Goal: Task Accomplishment & Management: Manage account settings

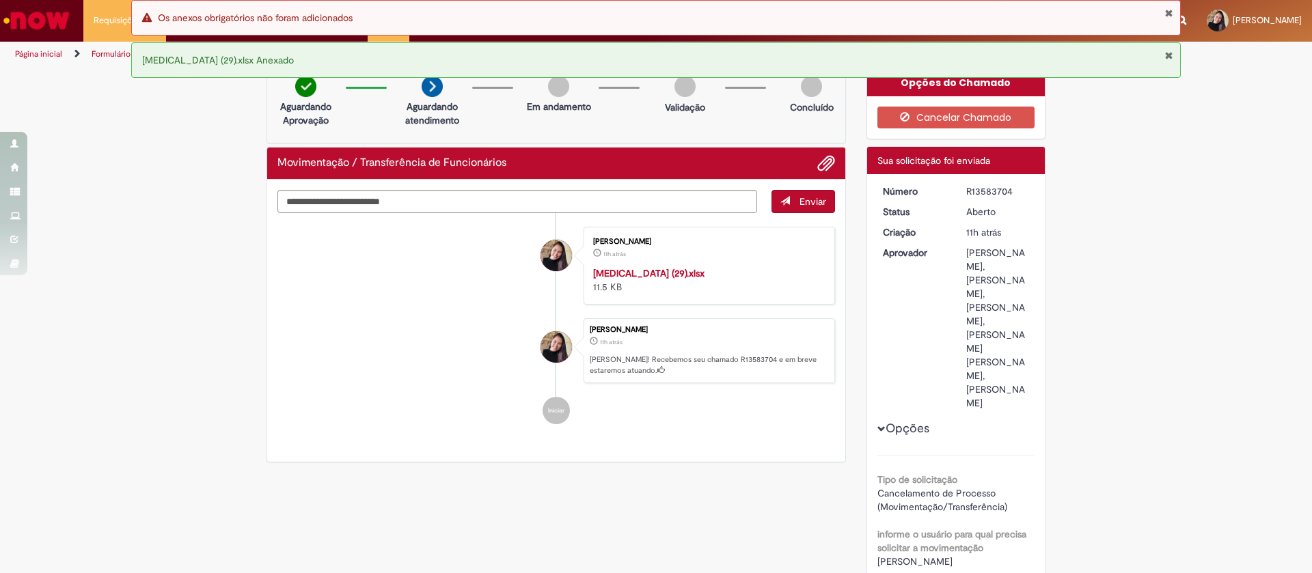
click at [65, 24] on img "Ir para a Homepage" at bounding box center [36, 20] width 70 height 27
click at [32, 14] on img "Ir para a Homepage" at bounding box center [36, 20] width 70 height 27
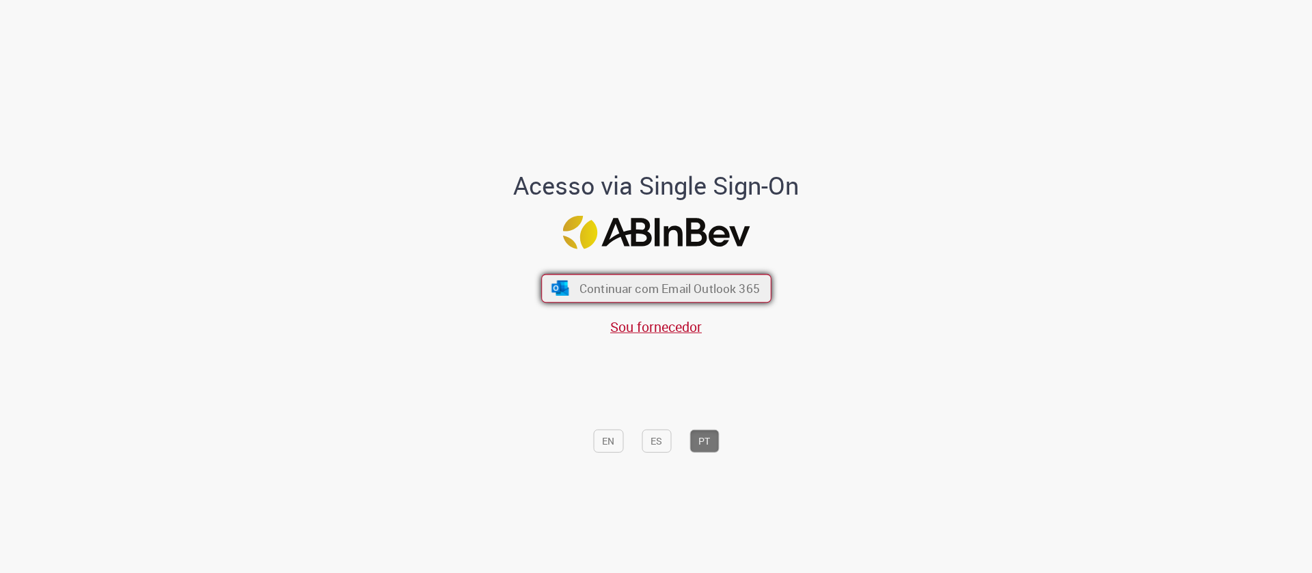
click at [598, 286] on span "Continuar com Email Outlook 365" at bounding box center [669, 289] width 180 height 16
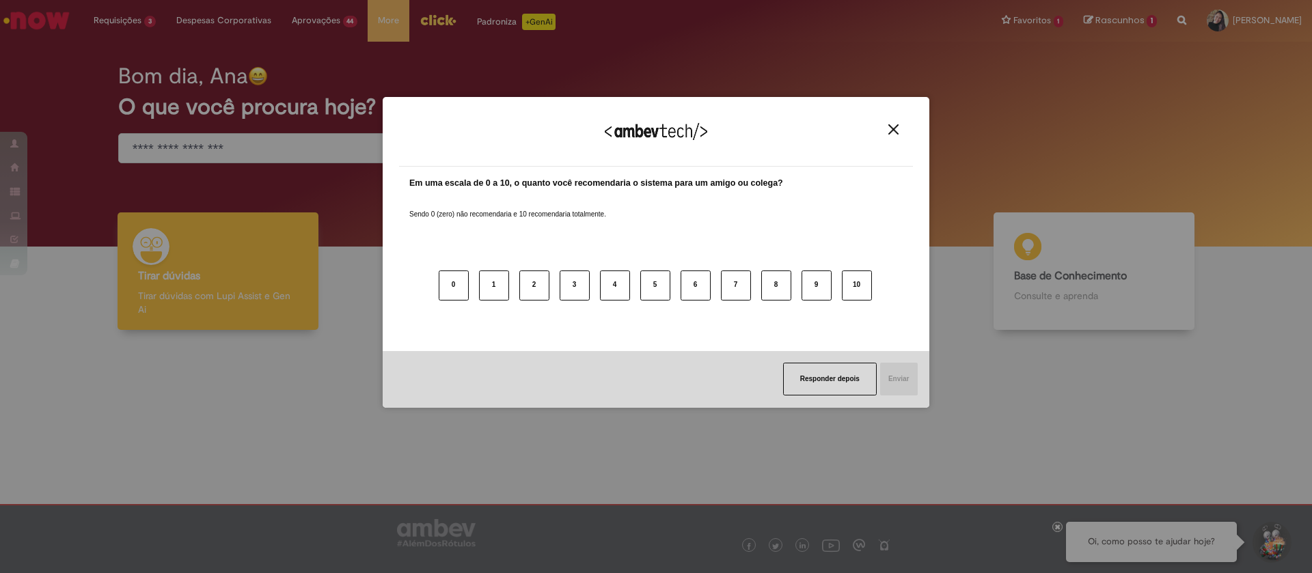
click at [894, 126] on img "Close" at bounding box center [893, 129] width 10 height 10
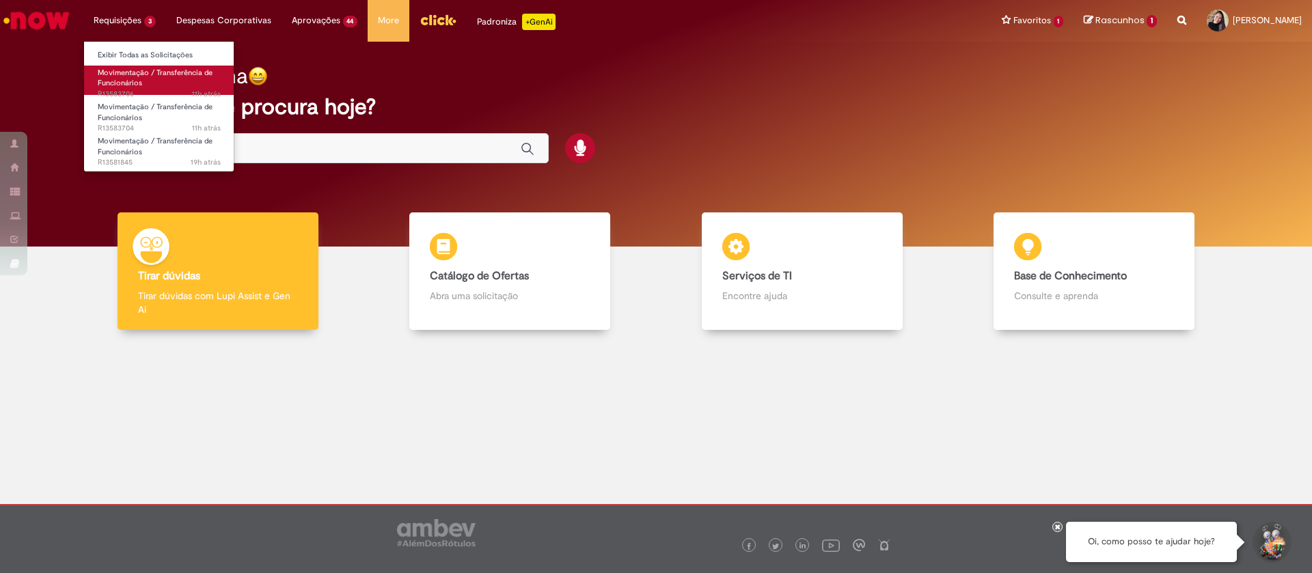
click at [124, 87] on span "Movimentação / Transferência de Funcionários" at bounding box center [155, 78] width 115 height 21
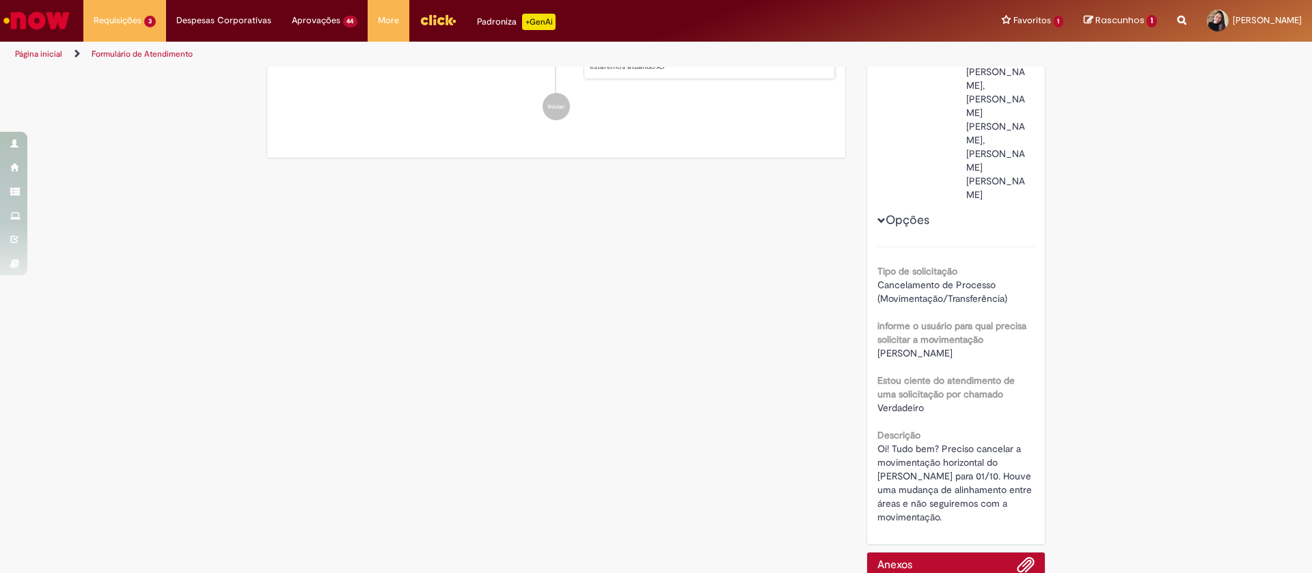
scroll to position [322, 0]
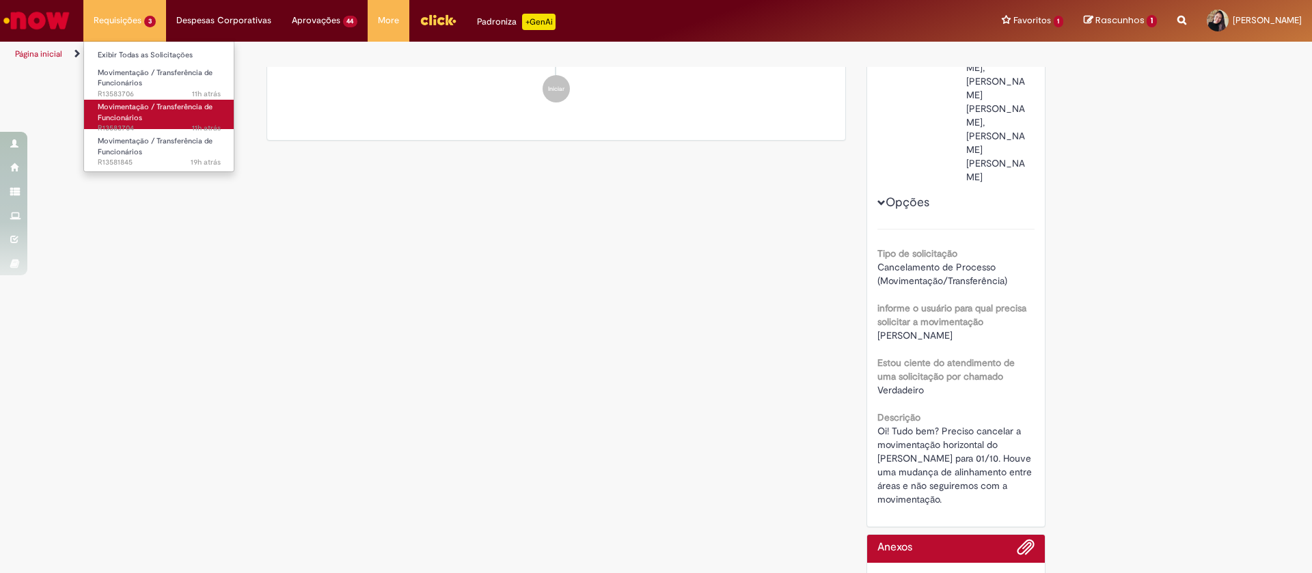
click at [142, 109] on span "Movimentação / Transferência de Funcionários" at bounding box center [155, 112] width 115 height 21
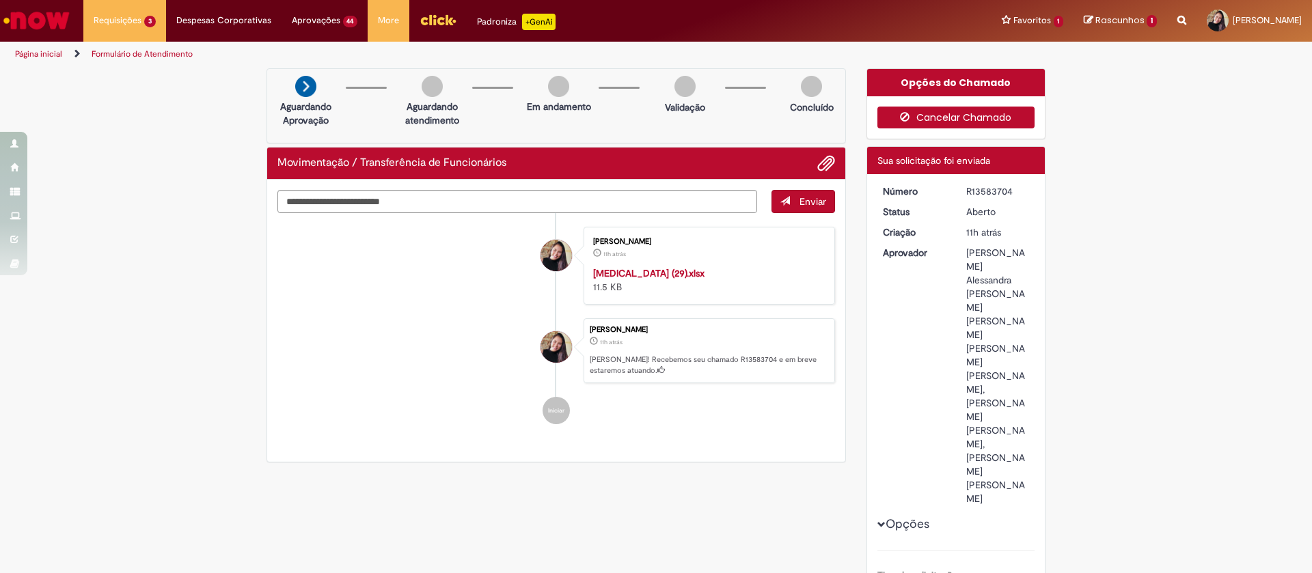
click at [954, 120] on button "Cancelar Chamado" at bounding box center [956, 118] width 158 height 22
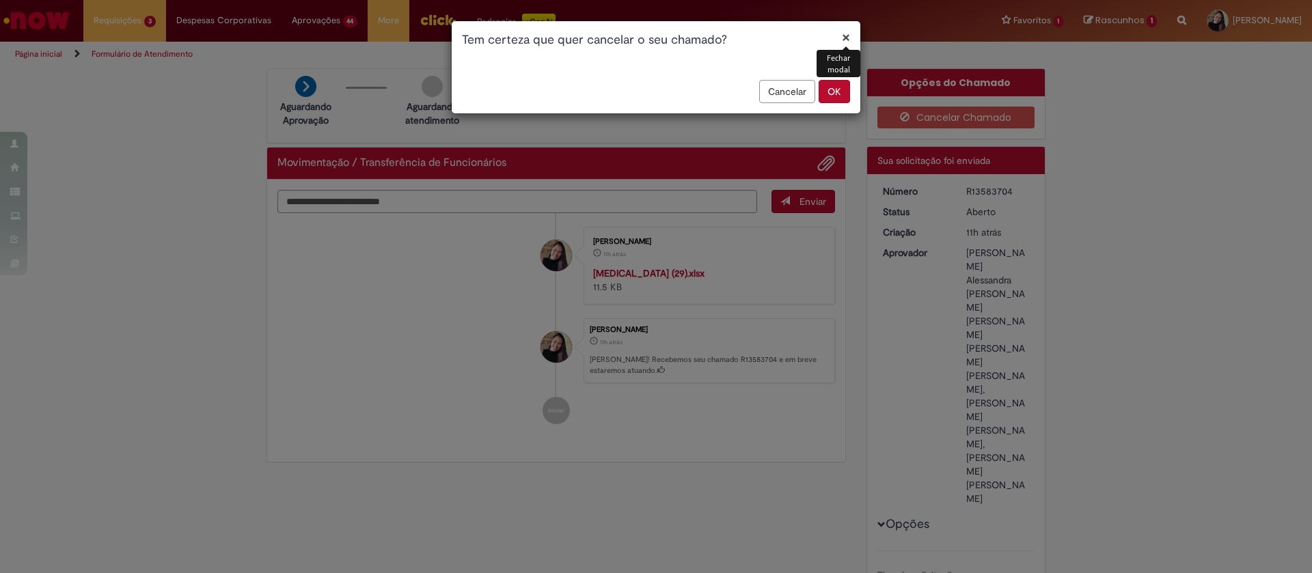
click at [836, 85] on button "OK" at bounding box center [834, 91] width 31 height 23
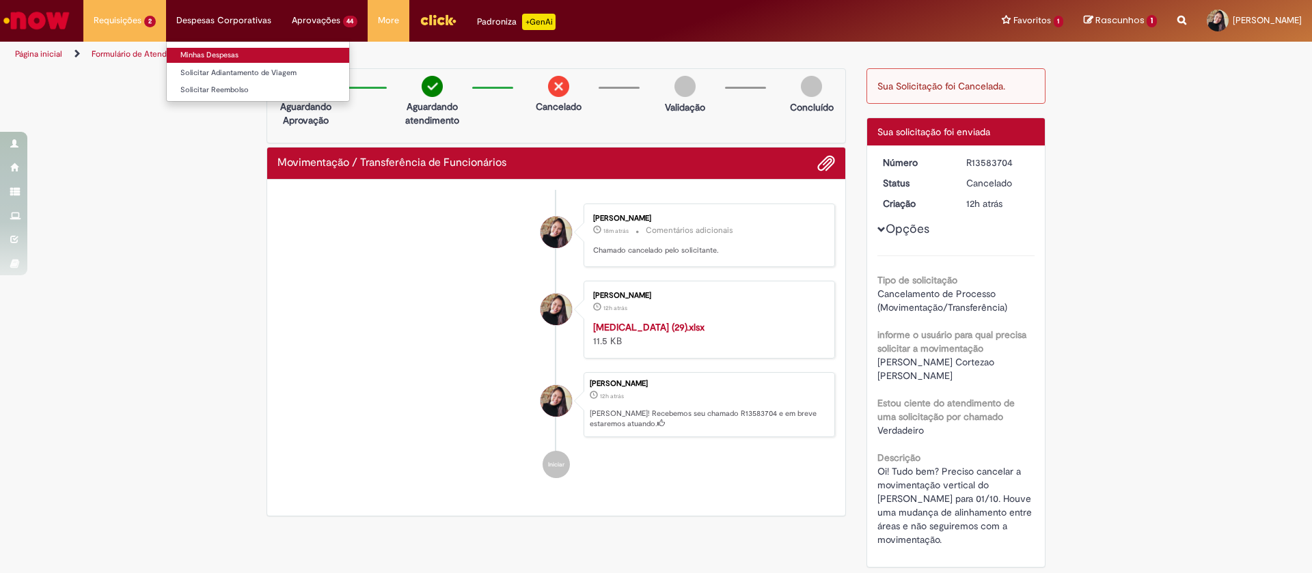
click at [233, 49] on link "Minhas Despesas" at bounding box center [258, 55] width 182 height 15
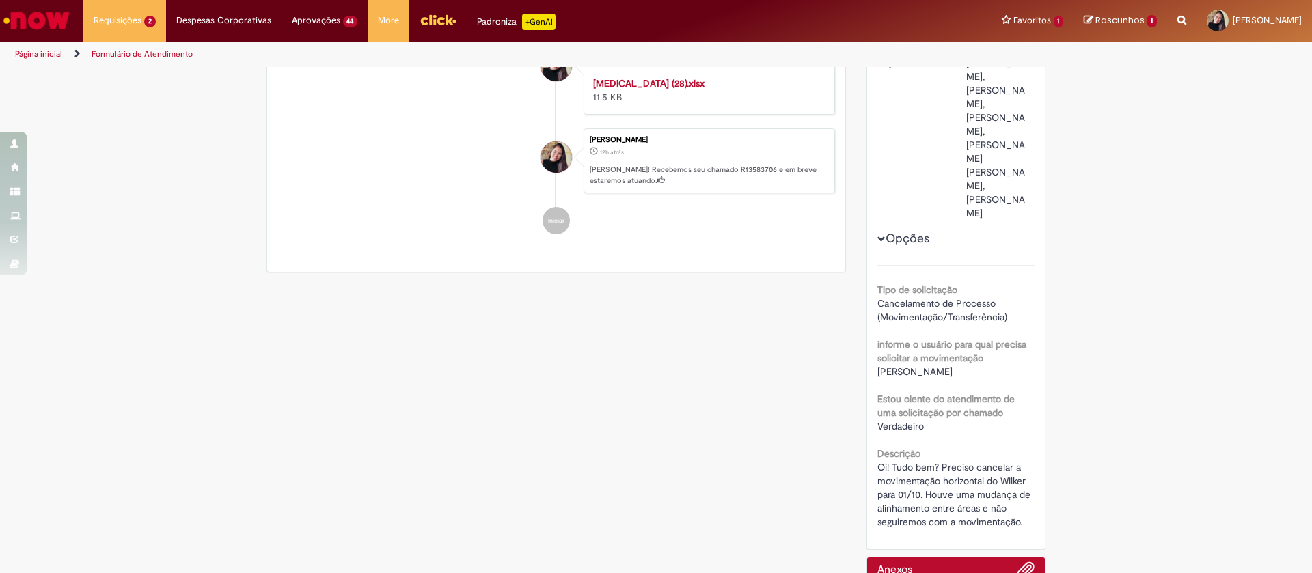
scroll to position [205, 0]
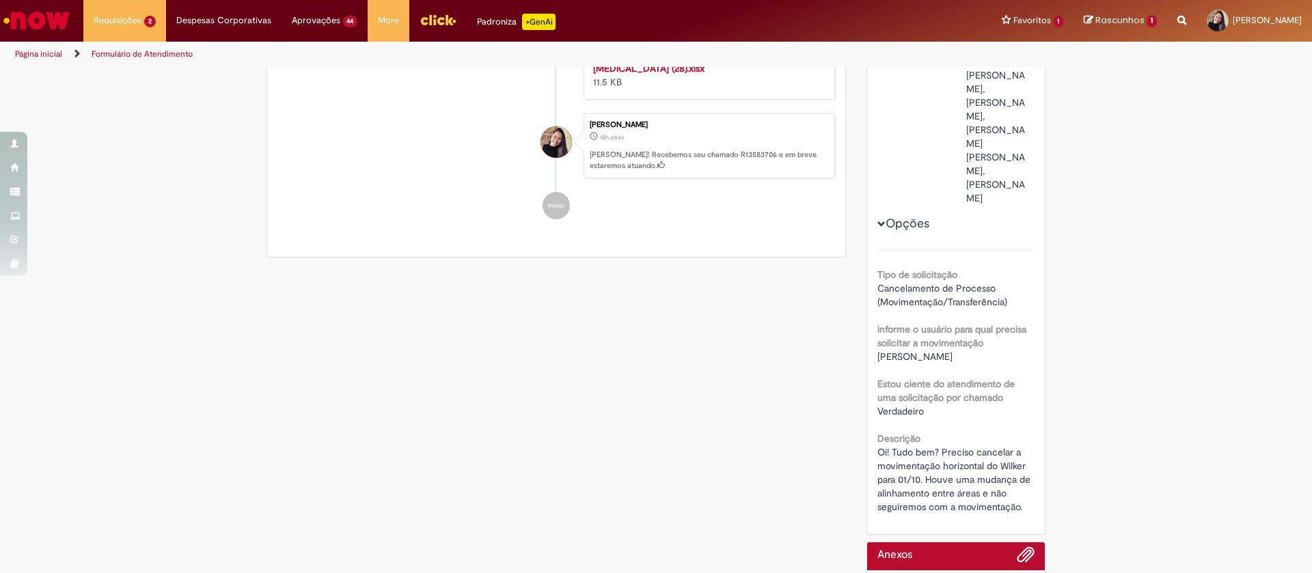
drag, startPoint x: 875, startPoint y: 387, endPoint x: 973, endPoint y: 387, distance: 97.7
click at [973, 364] on div "[PERSON_NAME]" at bounding box center [956, 357] width 158 height 14
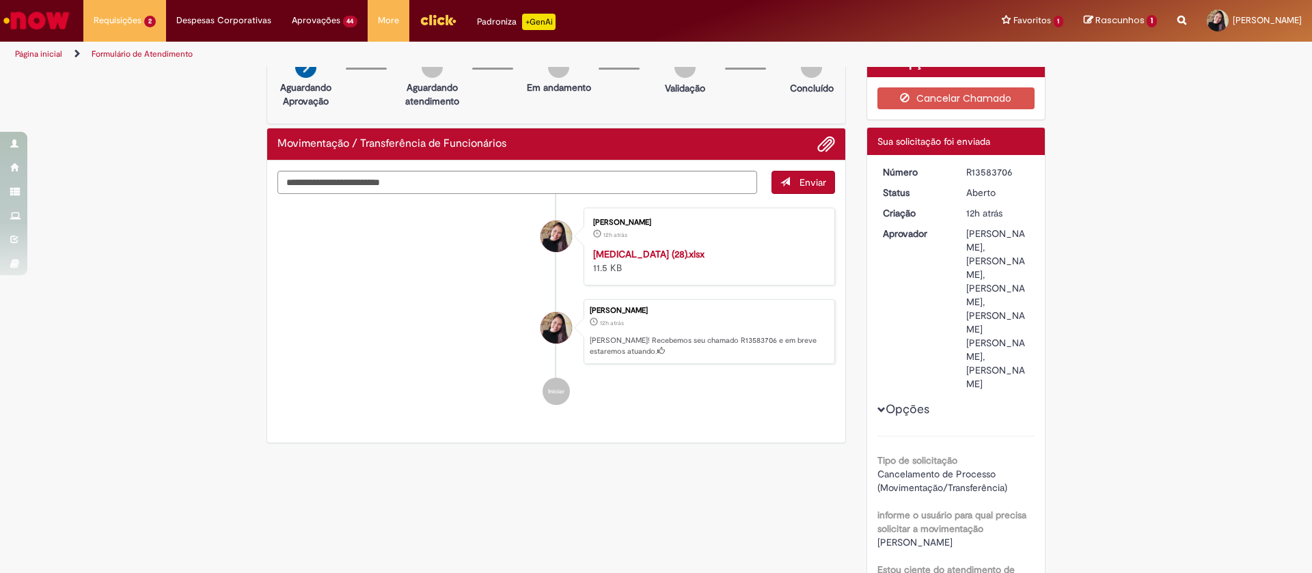
scroll to position [0, 0]
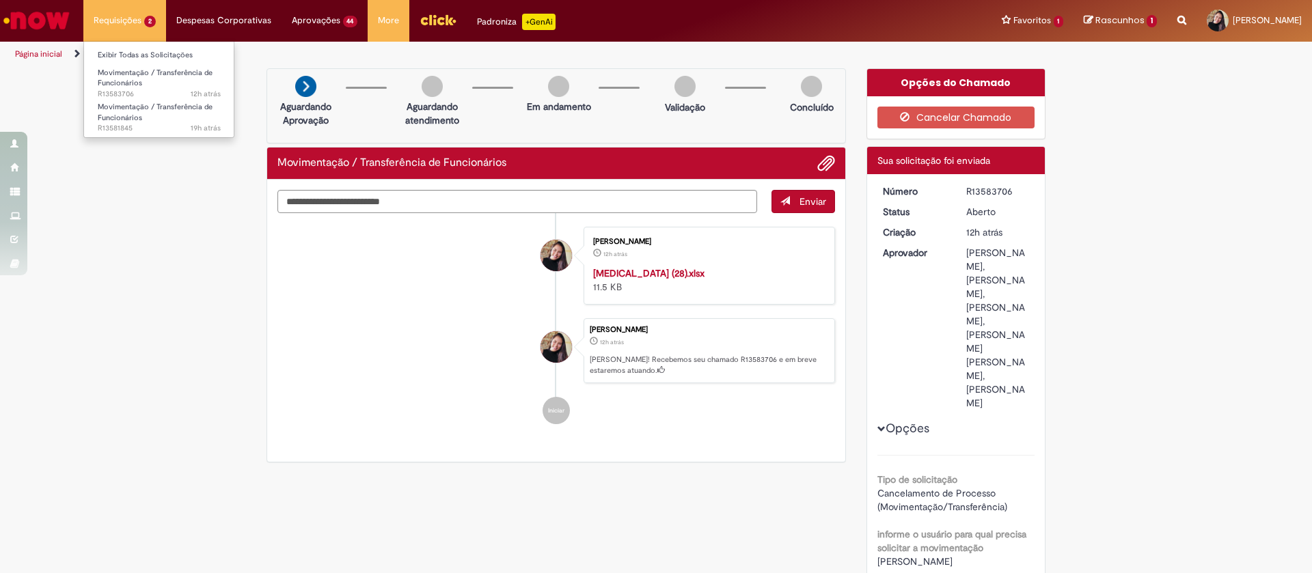
drag, startPoint x: 31, startPoint y: 26, endPoint x: 134, endPoint y: 42, distance: 104.4
click at [32, 26] on img "Ir para a Homepage" at bounding box center [36, 20] width 70 height 27
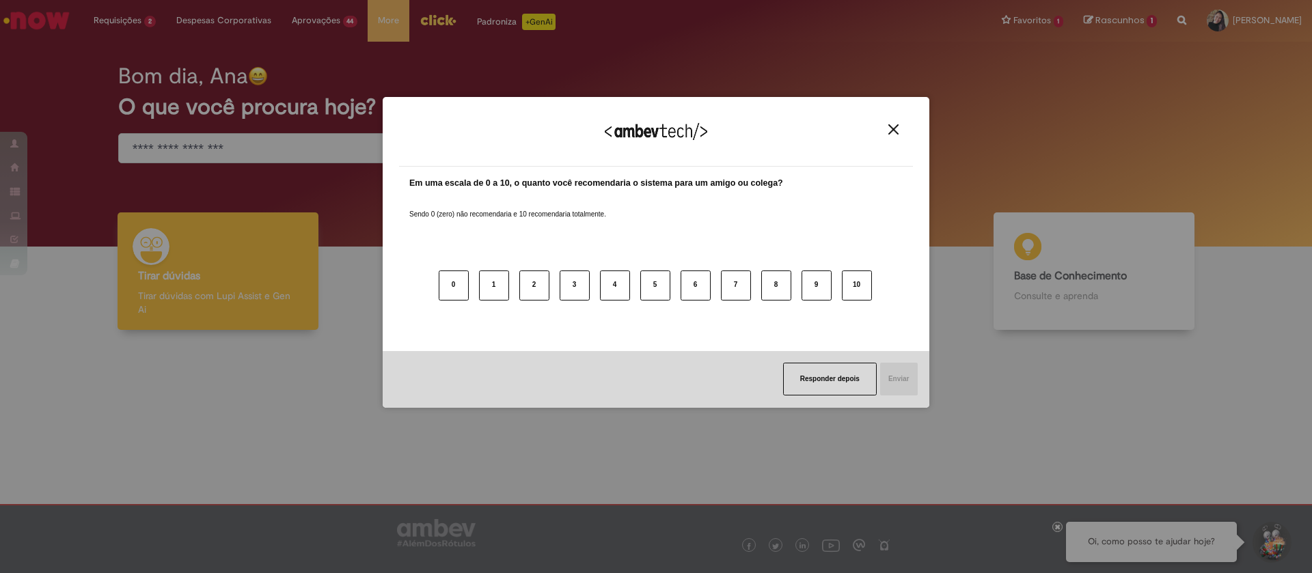
click at [893, 137] on div "Agradecemos seu feedback!" at bounding box center [656, 139] width 514 height 53
click at [894, 124] on img "Close" at bounding box center [893, 129] width 10 height 10
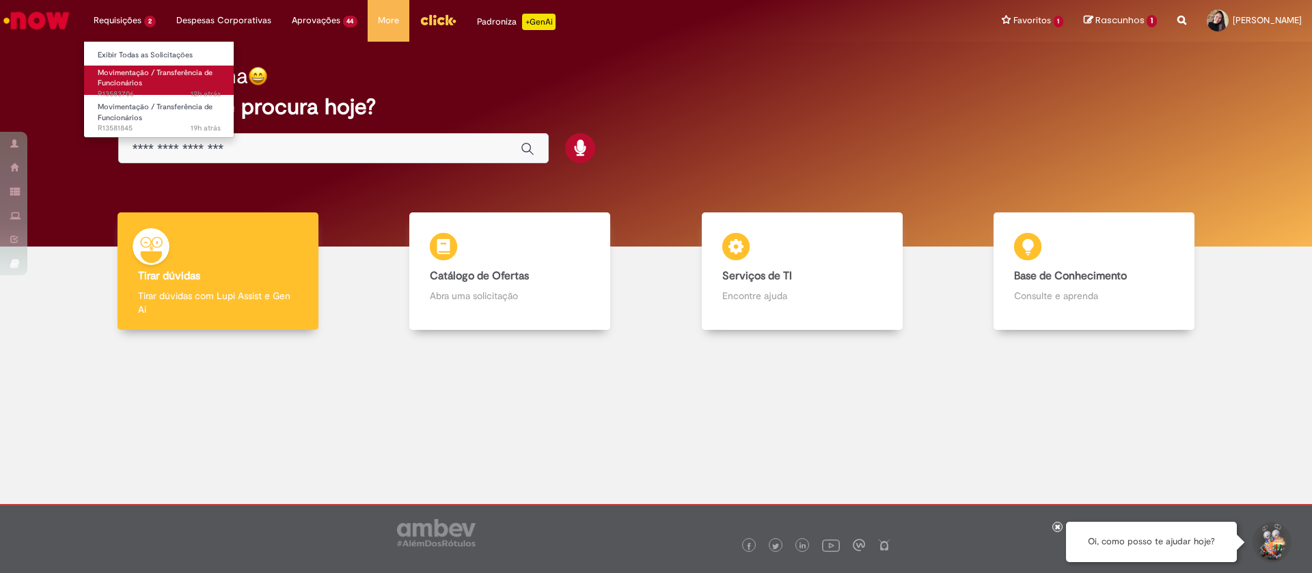
click at [107, 72] on span "Movimentação / Transferência de Funcionários" at bounding box center [155, 78] width 115 height 21
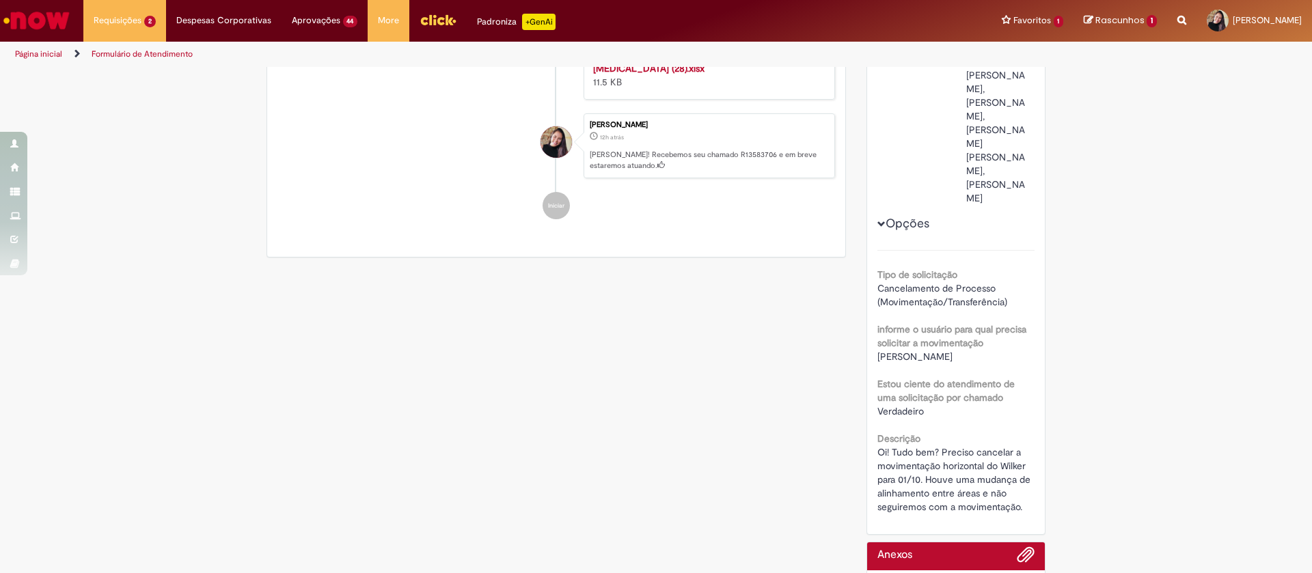
scroll to position [284, 0]
